Goal: Task Accomplishment & Management: Complete application form

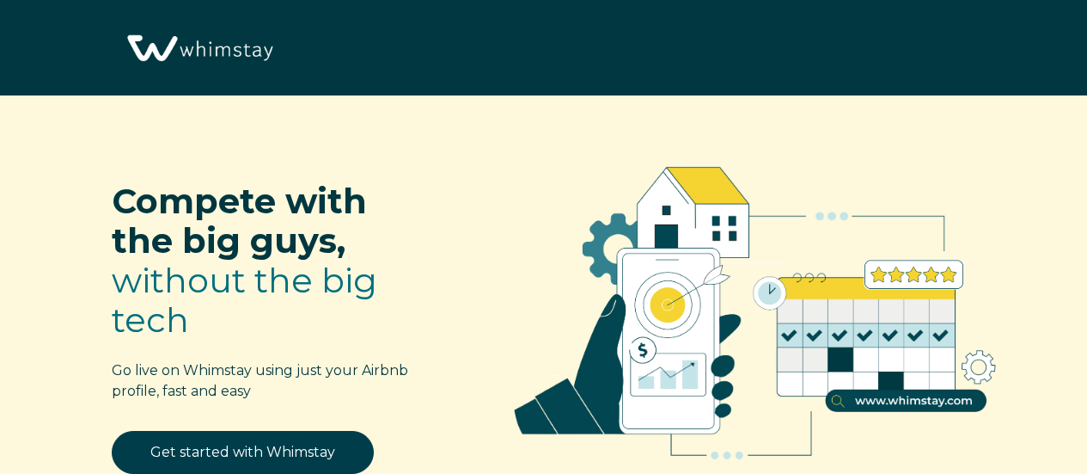
select select "CA"
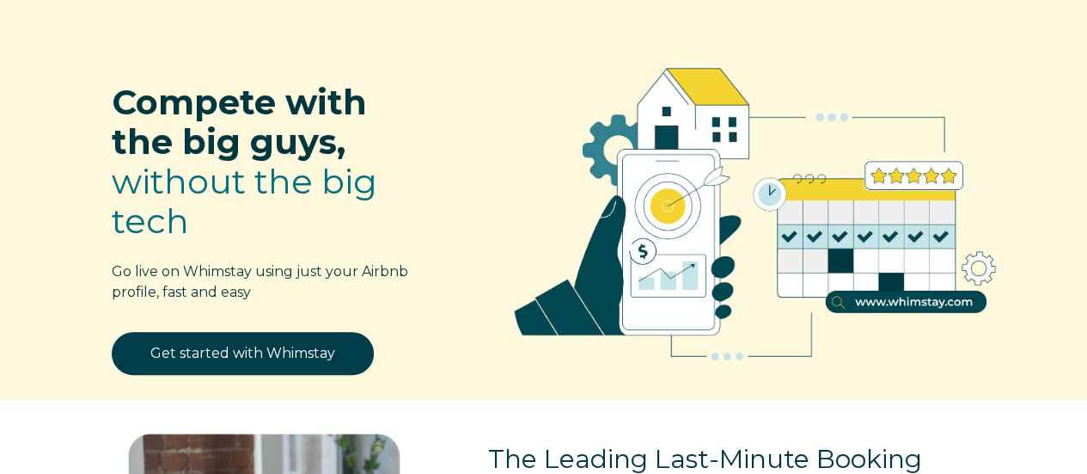
scroll to position [172, 0]
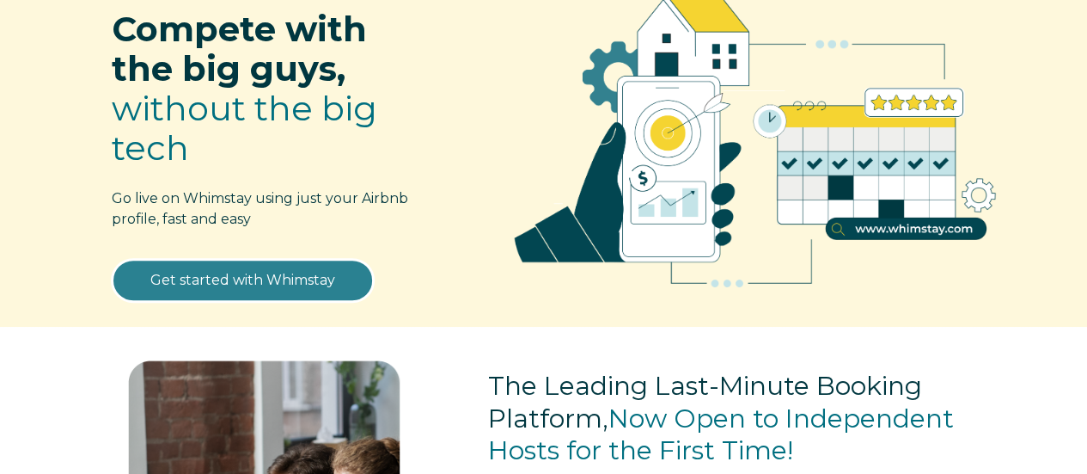
click at [242, 261] on link "Get started with Whimstay" at bounding box center [243, 280] width 262 height 43
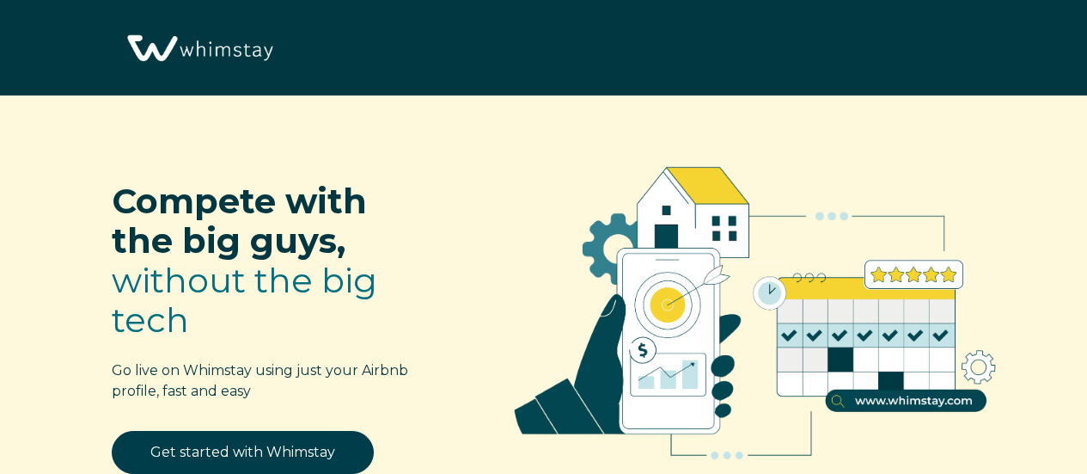
select select "CA"
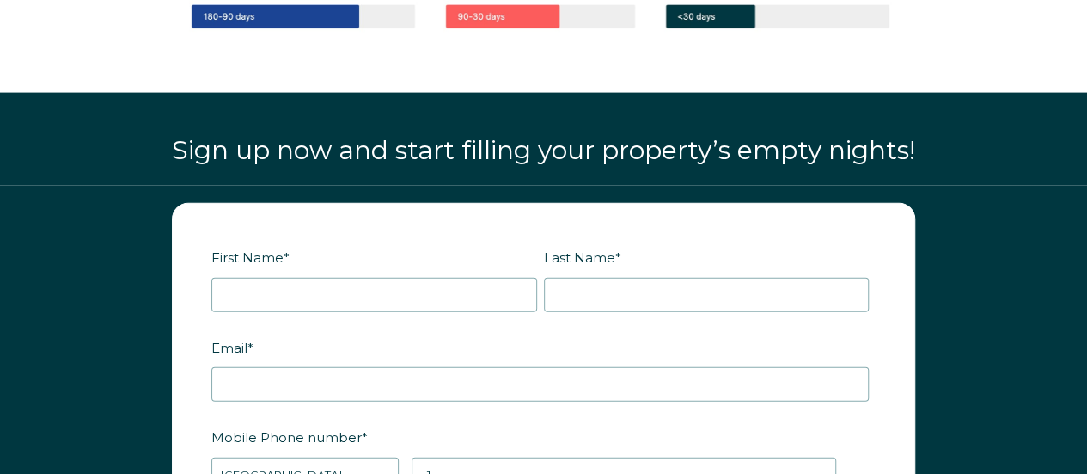
scroll to position [2067, 0]
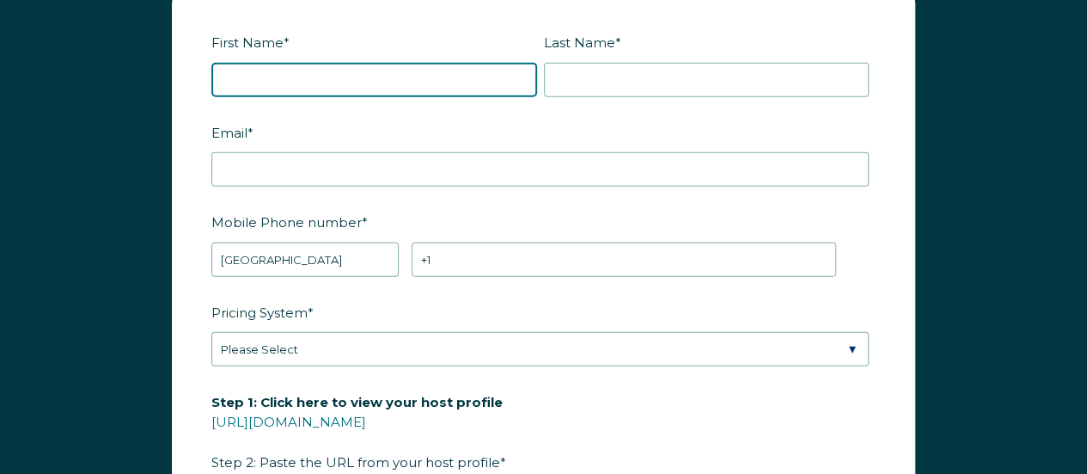
click at [388, 67] on input "First Name *" at bounding box center [374, 80] width 326 height 34
type input "Angus"
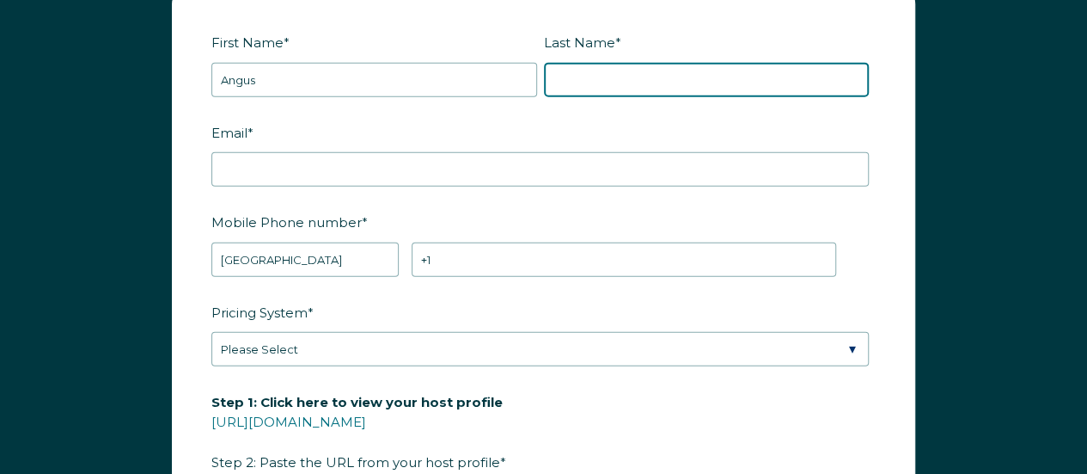
type input "Bain"
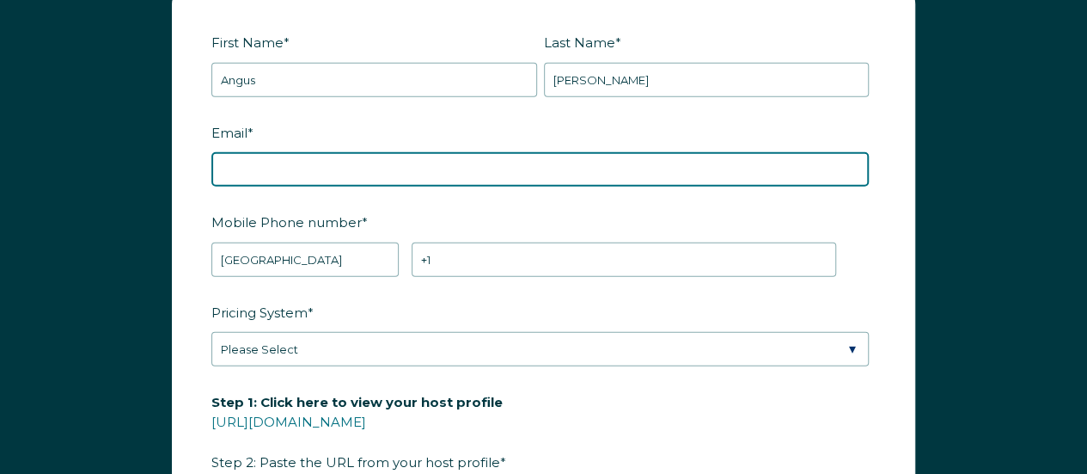
type input "angus_bain55@yahoo.ca"
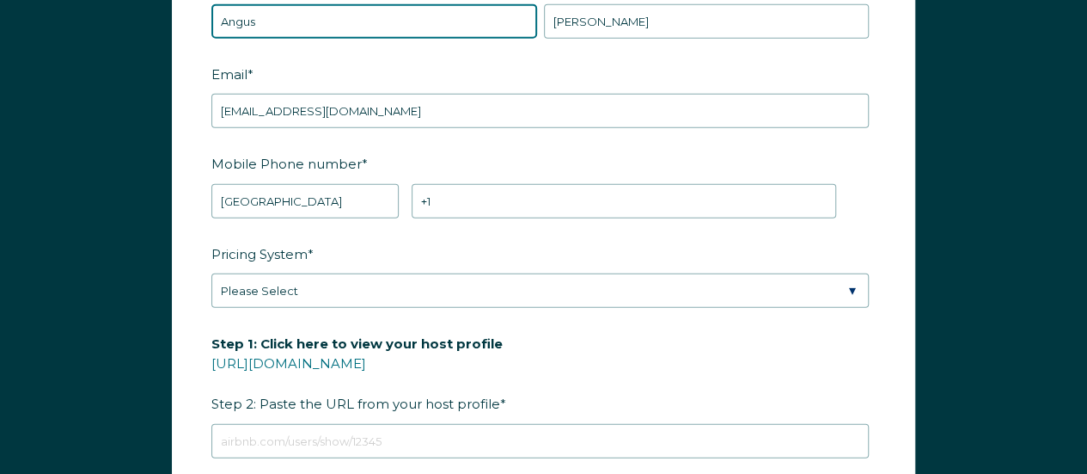
scroll to position [2152, 0]
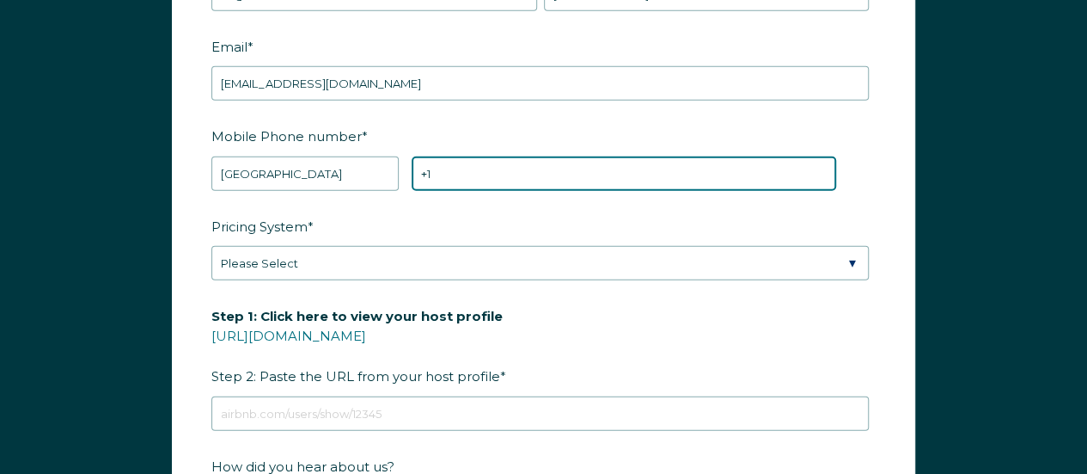
click at [447, 169] on input "+1" at bounding box center [624, 173] width 425 height 34
type input "+1 4035881709"
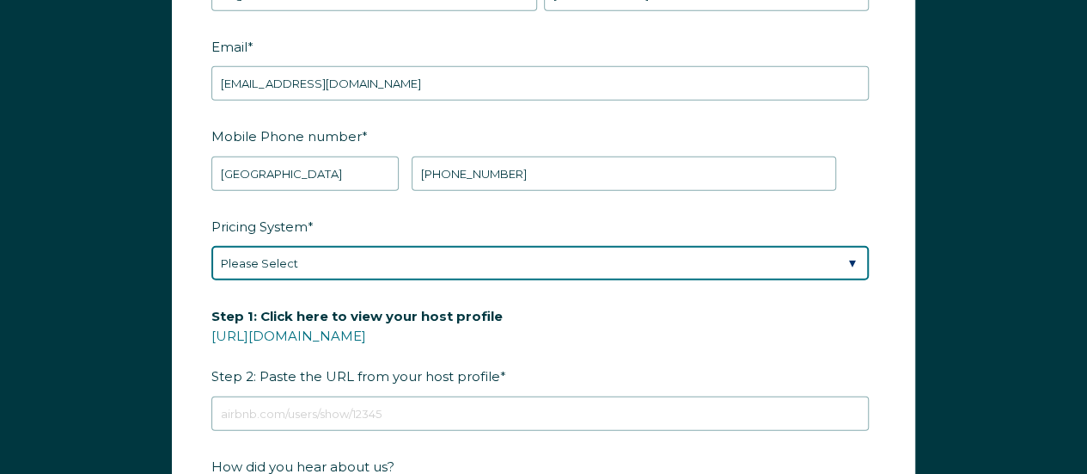
click at [358, 255] on select "Please Select Manual Airbnb Smart Pricing PriceLabs Wheelhouse Beyond Pricing 3…" at bounding box center [540, 263] width 658 height 34
select select "PriceLabs"
click at [211, 246] on select "Please Select Manual Airbnb Smart Pricing PriceLabs Wheelhouse Beyond Pricing 3…" at bounding box center [540, 263] width 658 height 34
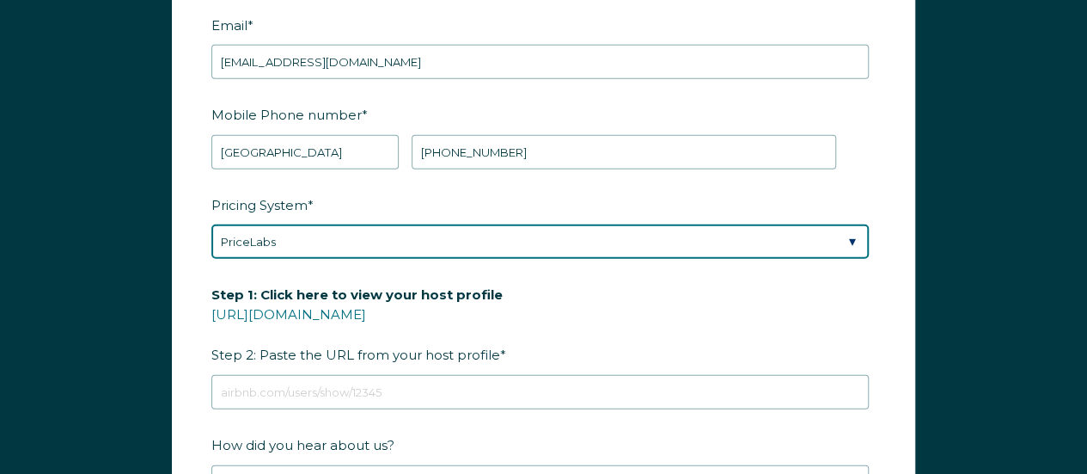
scroll to position [2324, 0]
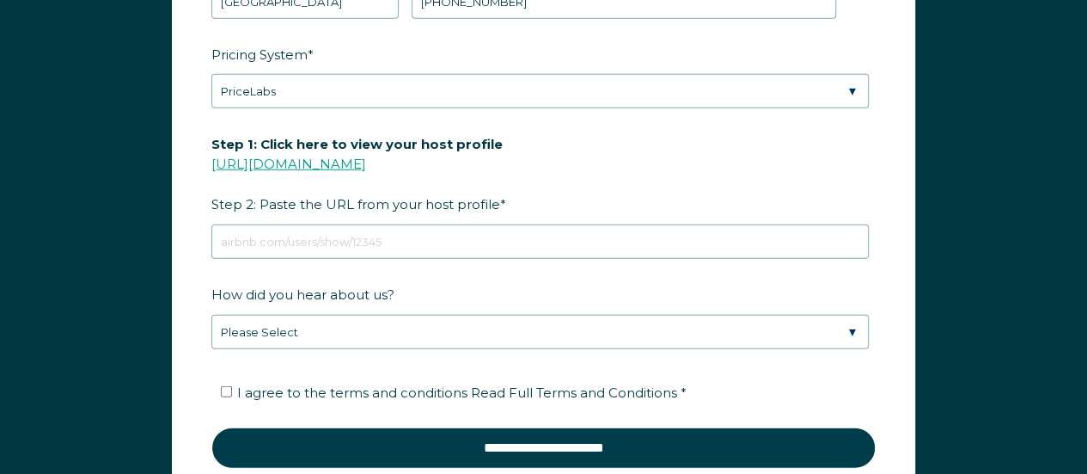
click at [366, 162] on link "[URL][DOMAIN_NAME]" at bounding box center [288, 164] width 155 height 16
click at [366, 156] on link "[URL][DOMAIN_NAME]" at bounding box center [288, 164] width 155 height 16
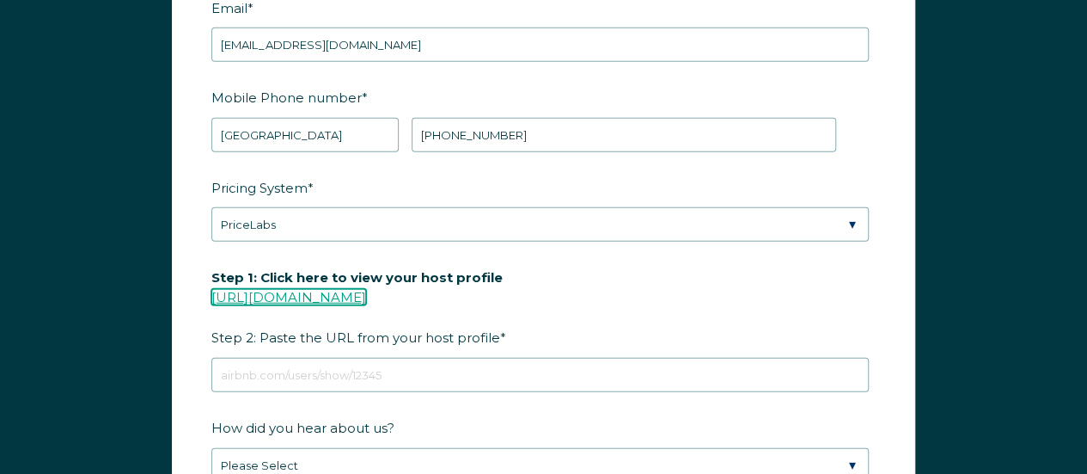
scroll to position [2238, 0]
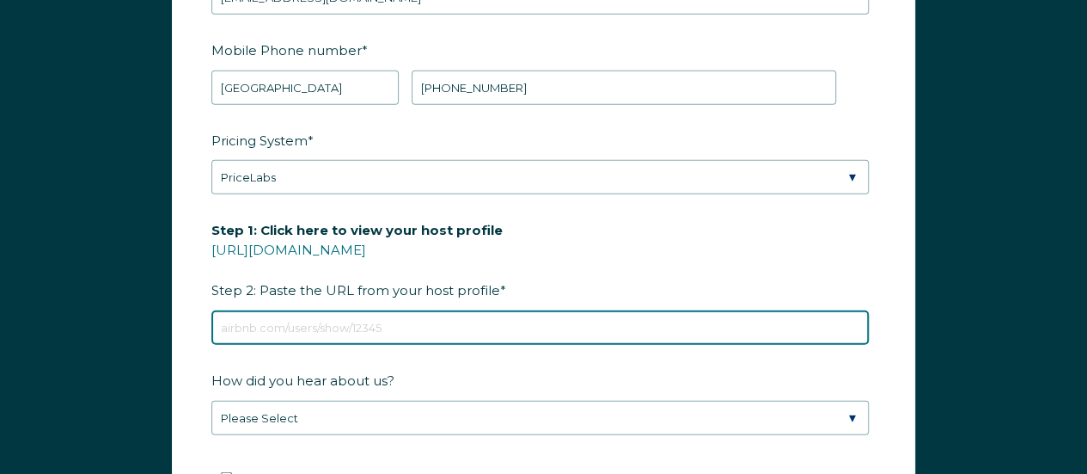
click at [395, 317] on input "Step 1: Click here to view your host profile https://www.airbnb.com/users/show/…" at bounding box center [540, 327] width 658 height 34
paste input "https://www.airbnb.ca/users/profile/about?context=host"
type input "https://www.airbnb.ca/users/profile/about?context=host"
drag, startPoint x: 571, startPoint y: 320, endPoint x: 211, endPoint y: 325, distance: 360.2
click at [211, 325] on input "https://www.airbnb.ca/users/profile/about?context=host" at bounding box center [540, 327] width 658 height 34
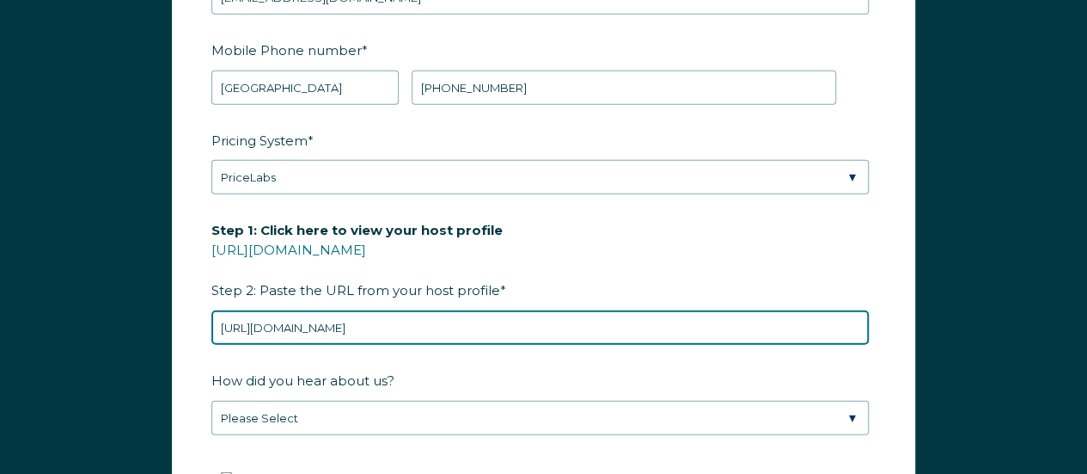
drag, startPoint x: 555, startPoint y: 319, endPoint x: 215, endPoint y: 307, distance: 340.6
click at [215, 310] on input "https://www.airbnb.ca/users/profile/about?context=host" at bounding box center [540, 327] width 658 height 34
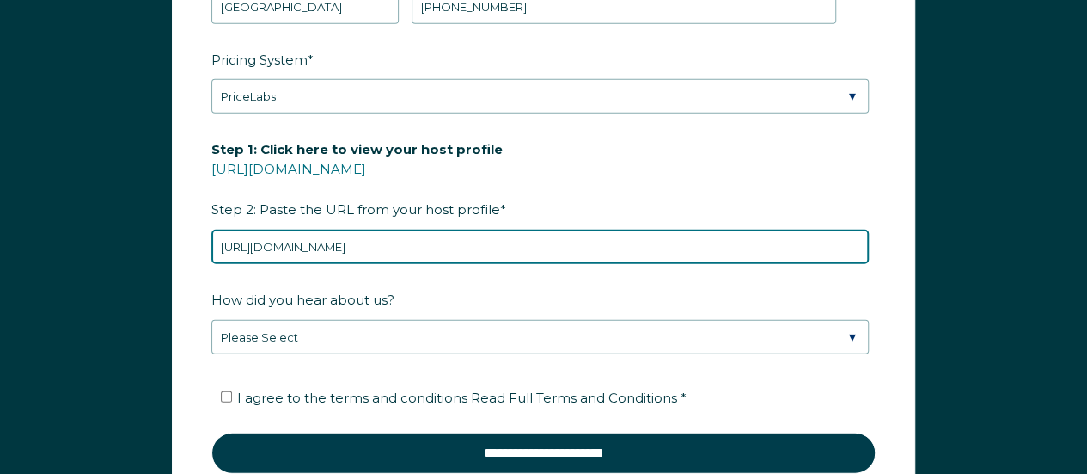
scroll to position [2410, 0]
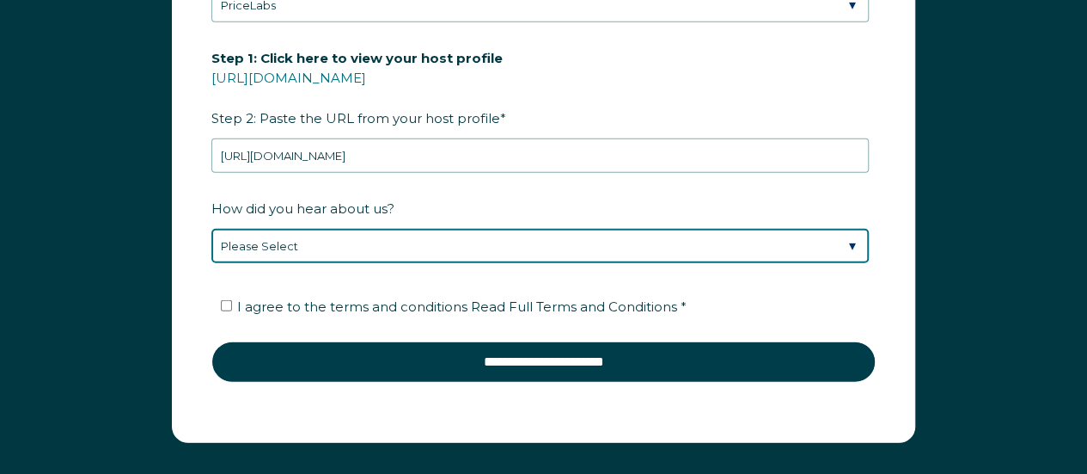
click at [487, 248] on select "Please Select Discovered Whimstay at an event or conference Found Whimstay thro…" at bounding box center [540, 246] width 658 height 34
select select "Social Media"
click at [211, 229] on select "Please Select Discovered Whimstay at an event or conference Found Whimstay thro…" at bounding box center [540, 246] width 658 height 34
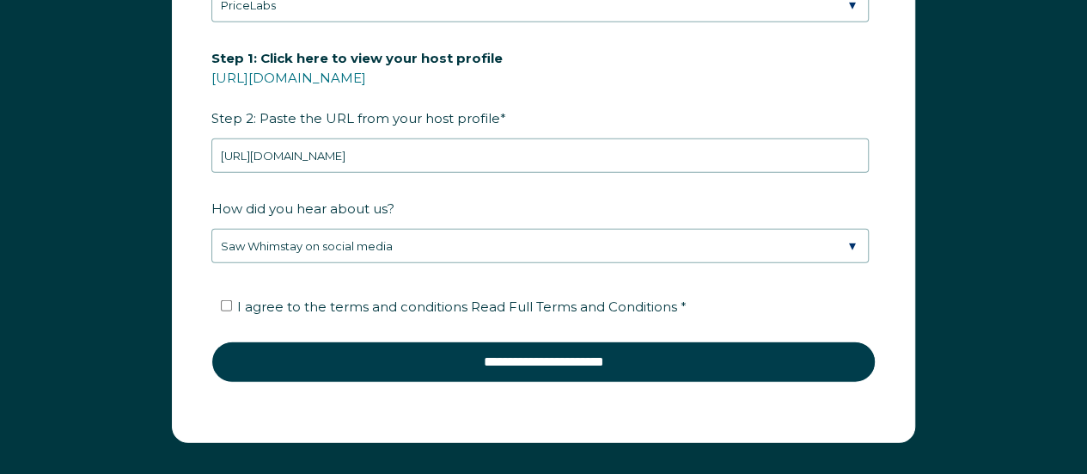
click at [233, 298] on label "I agree to the terms and conditions Read Full Terms and Conditions *" at bounding box center [454, 306] width 466 height 16
click at [232, 300] on input "I agree to the terms and conditions Read Full Terms and Conditions *" at bounding box center [226, 305] width 11 height 11
checkbox input "true"
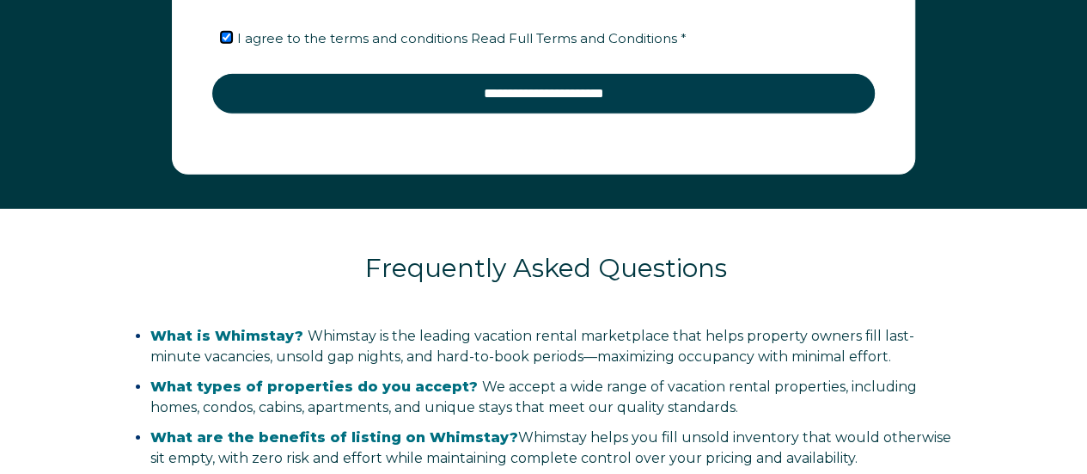
scroll to position [2496, 0]
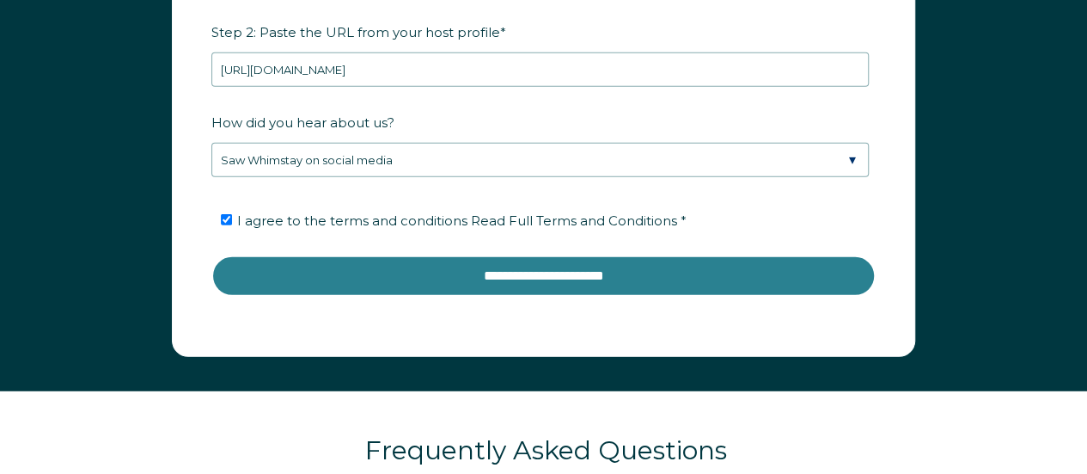
click at [573, 261] on input "**********" at bounding box center [543, 275] width 664 height 41
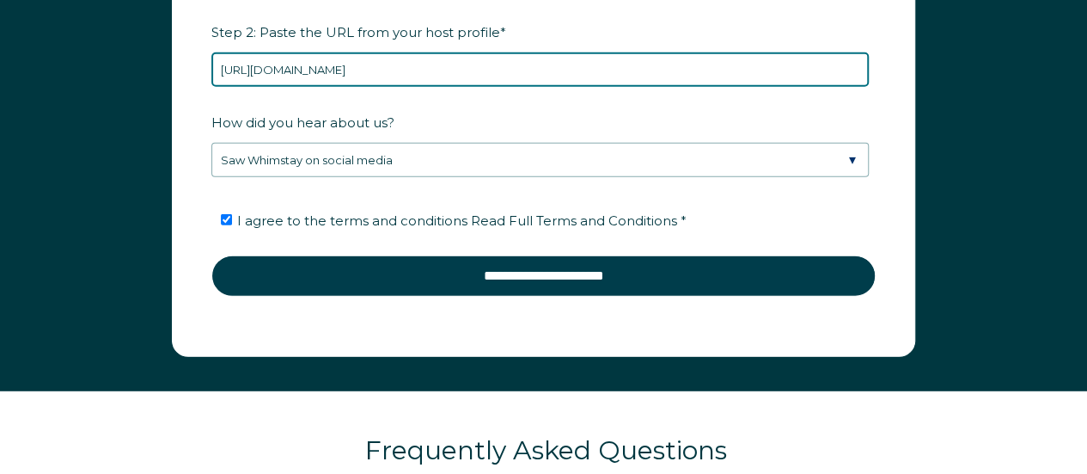
click at [567, 64] on input "https://www.airbnb.ca/users/profile/about?context=host" at bounding box center [540, 69] width 658 height 34
drag, startPoint x: 567, startPoint y: 64, endPoint x: 139, endPoint y: 44, distance: 428.5
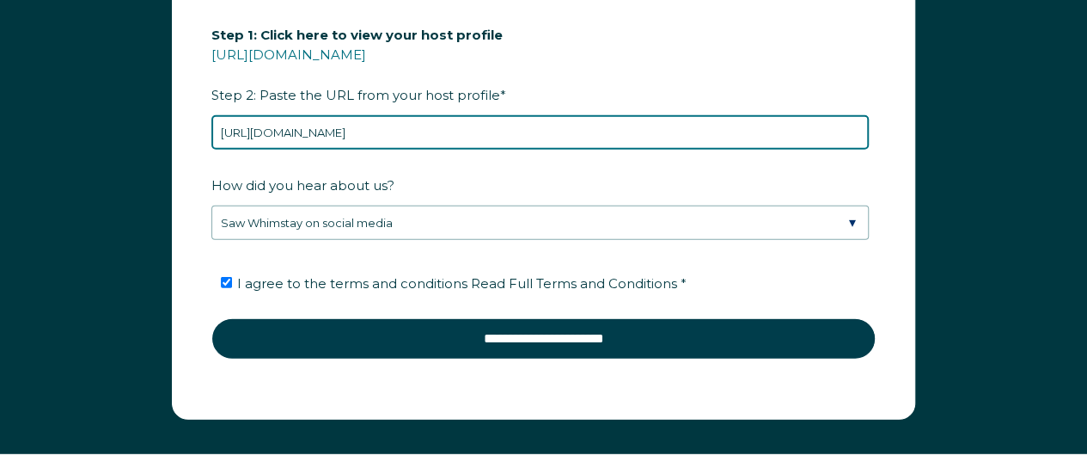
scroll to position [2410, 0]
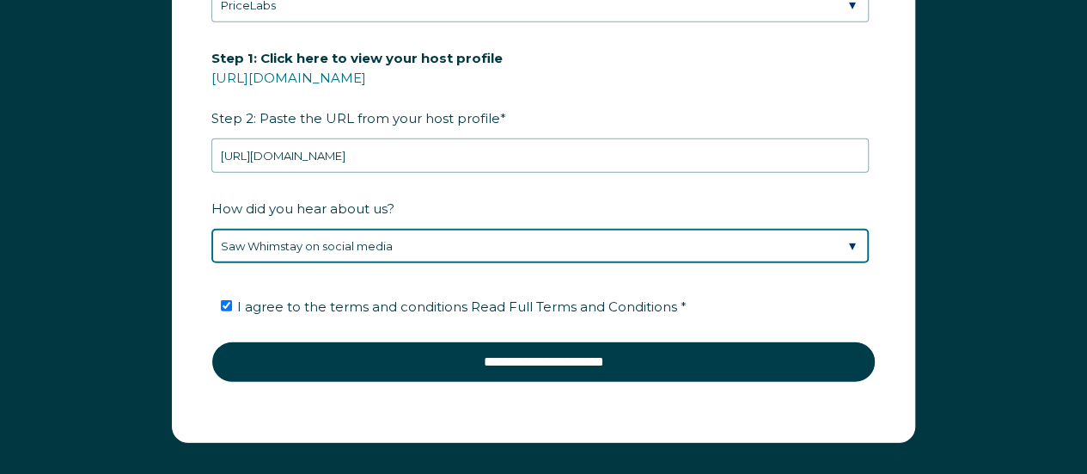
click at [515, 238] on select "Please Select Discovered Whimstay at an event or conference Found Whimstay thro…" at bounding box center [540, 246] width 658 height 34
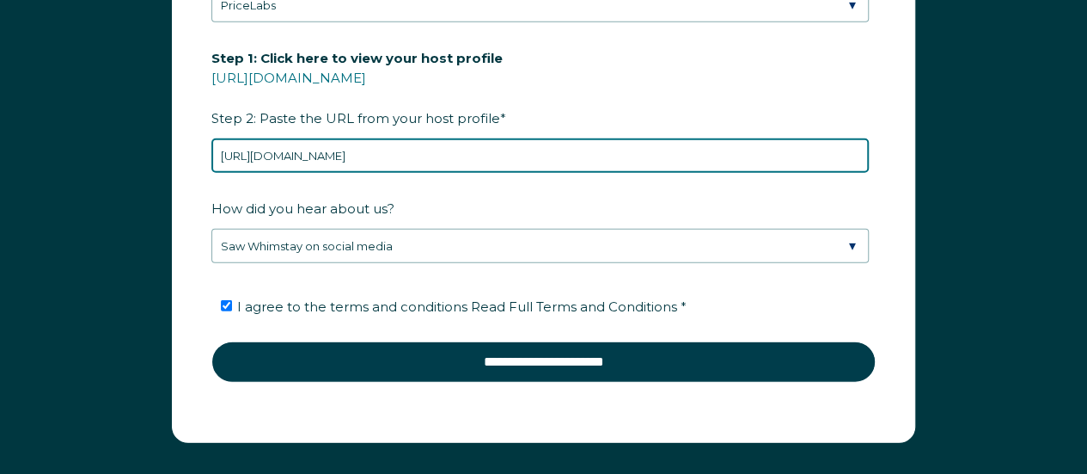
click at [557, 138] on input "https://www.airbnb.ca/users/profile/about?context=host" at bounding box center [540, 155] width 658 height 34
paste input "show/24539282"
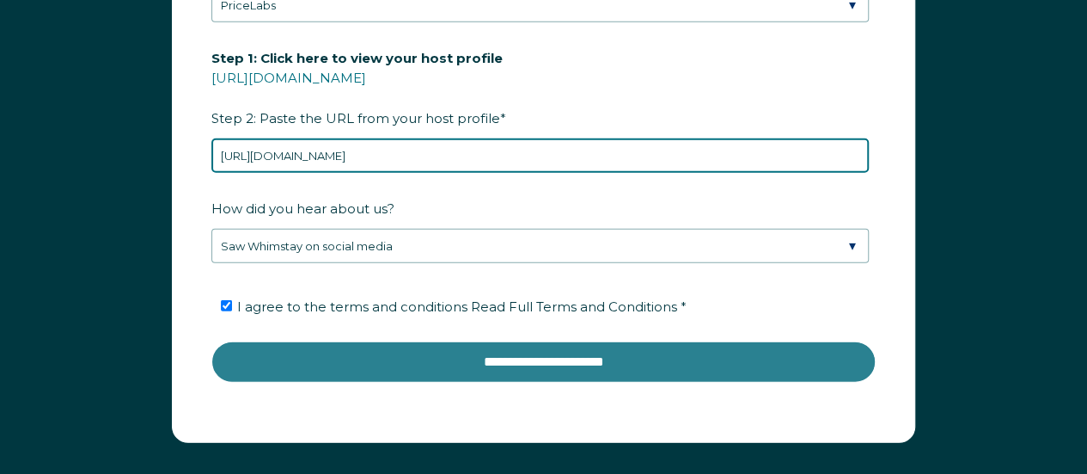
type input "https://www.airbnb.ca/users/show/24539282"
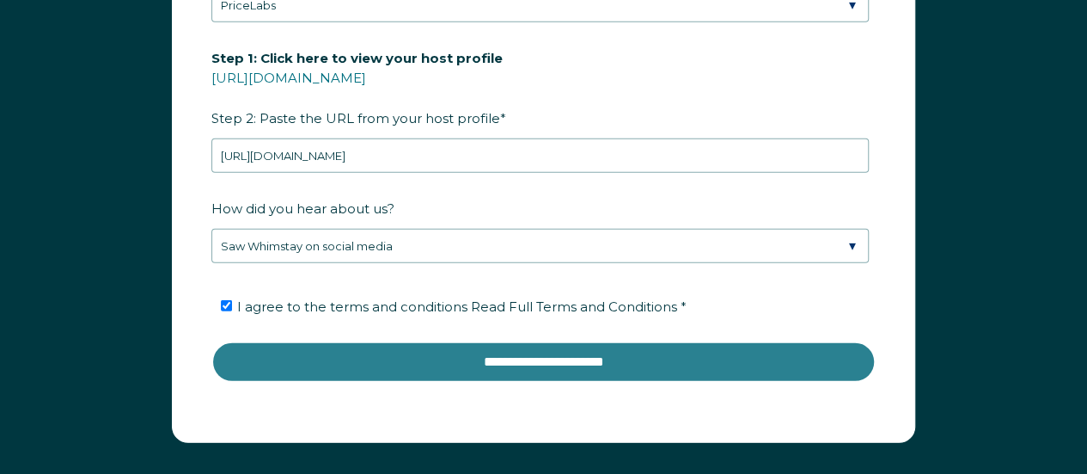
click at [557, 360] on input "**********" at bounding box center [543, 361] width 664 height 41
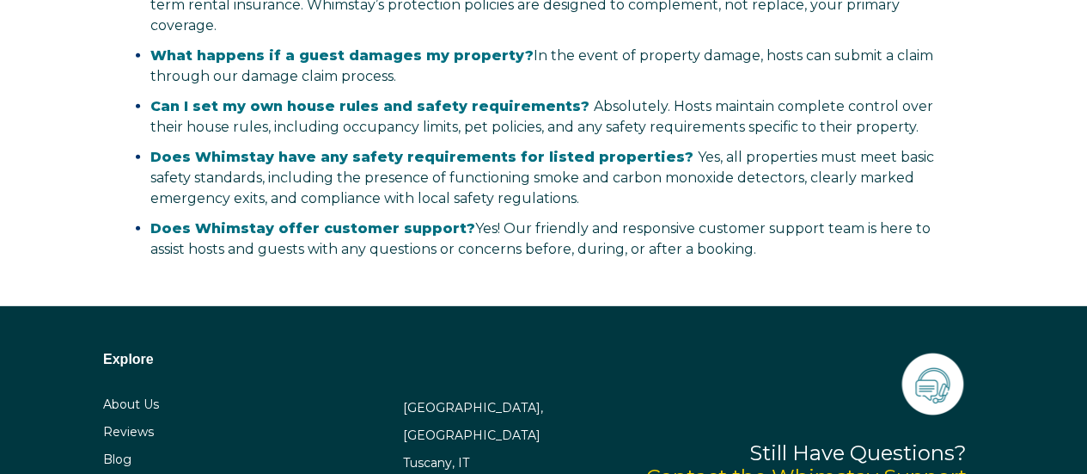
select select "CA"
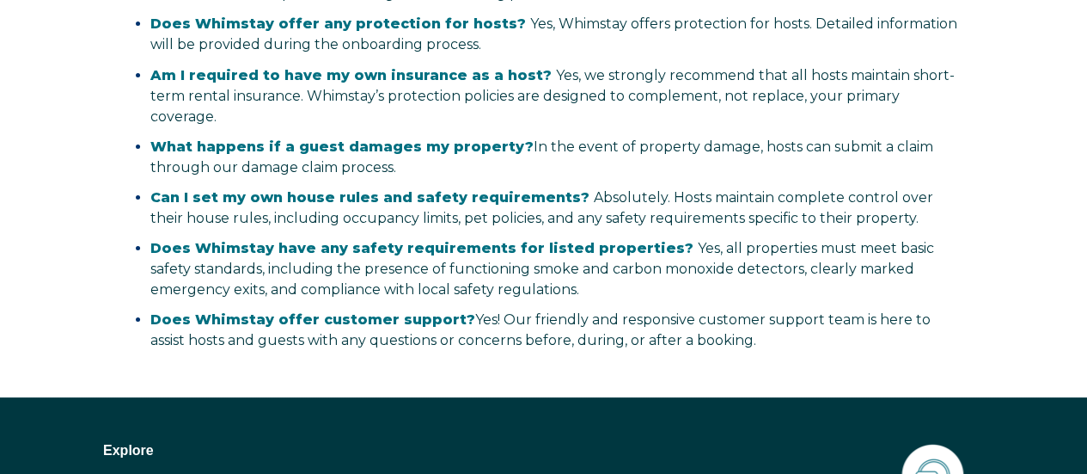
scroll to position [3403, 0]
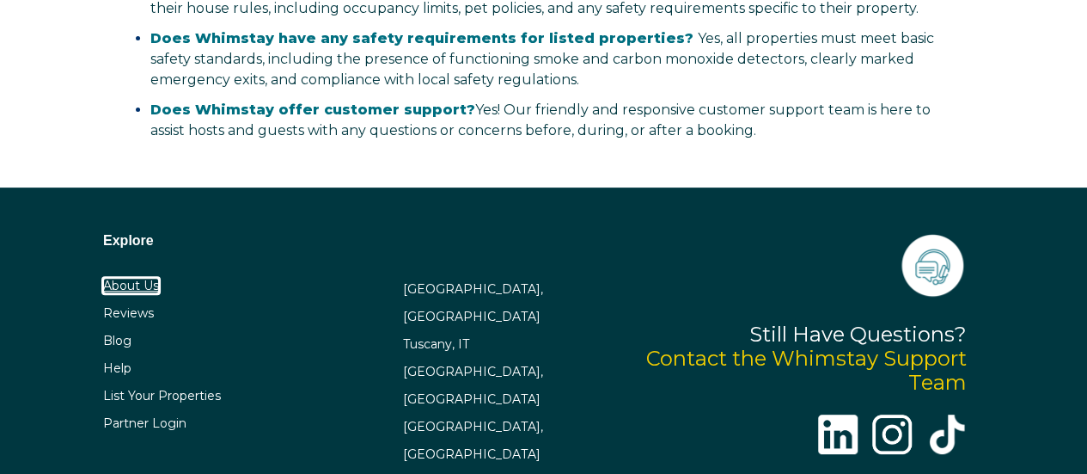
click at [136, 278] on link "About Us" at bounding box center [131, 285] width 56 height 15
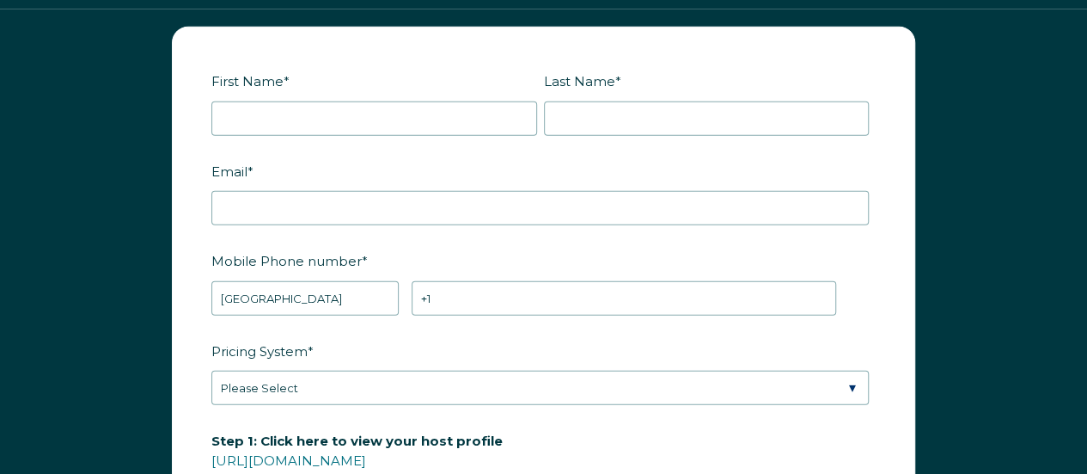
scroll to position [2372, 0]
